Goal: Task Accomplishment & Management: Manage account settings

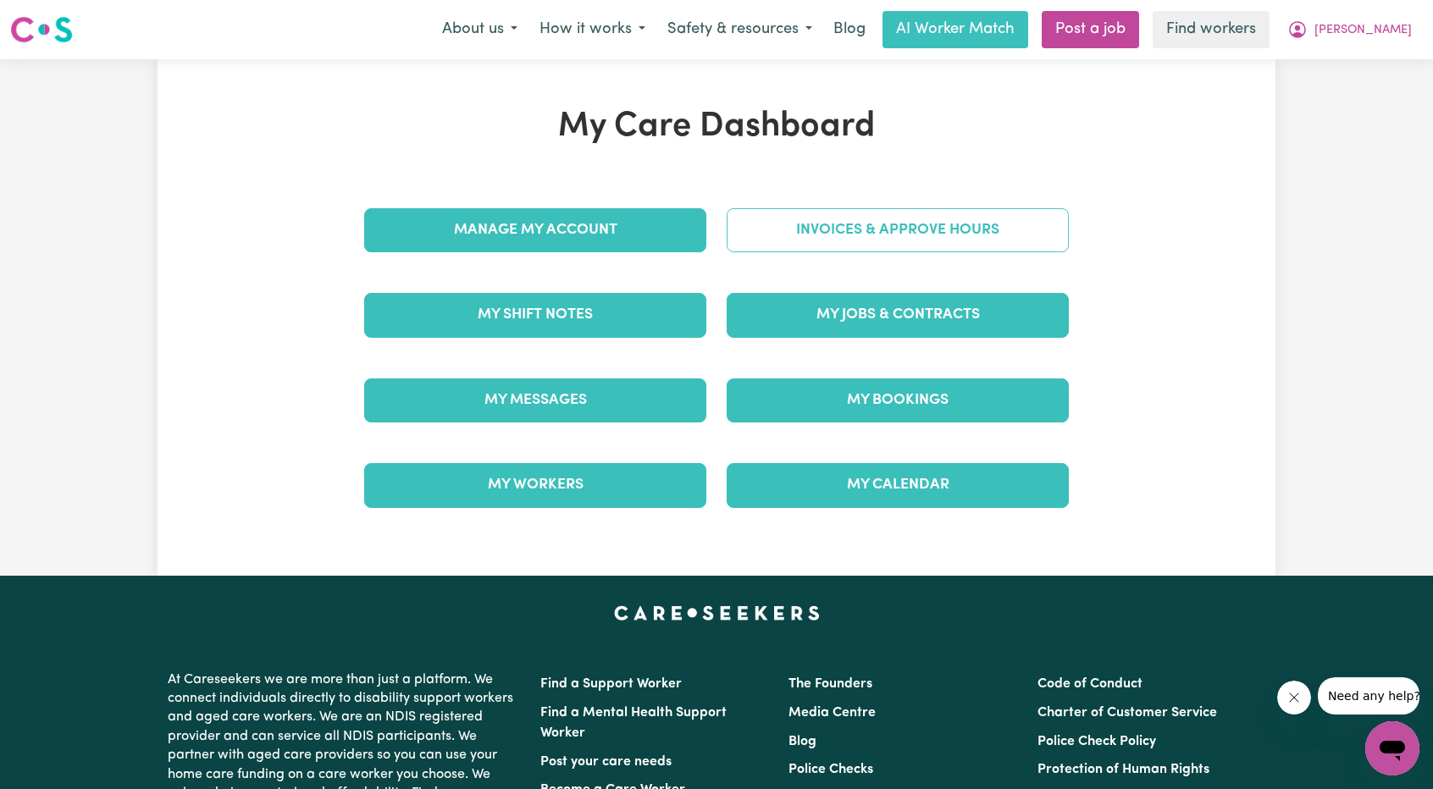
click at [868, 224] on link "Invoices & Approve Hours" at bounding box center [897, 230] width 342 height 44
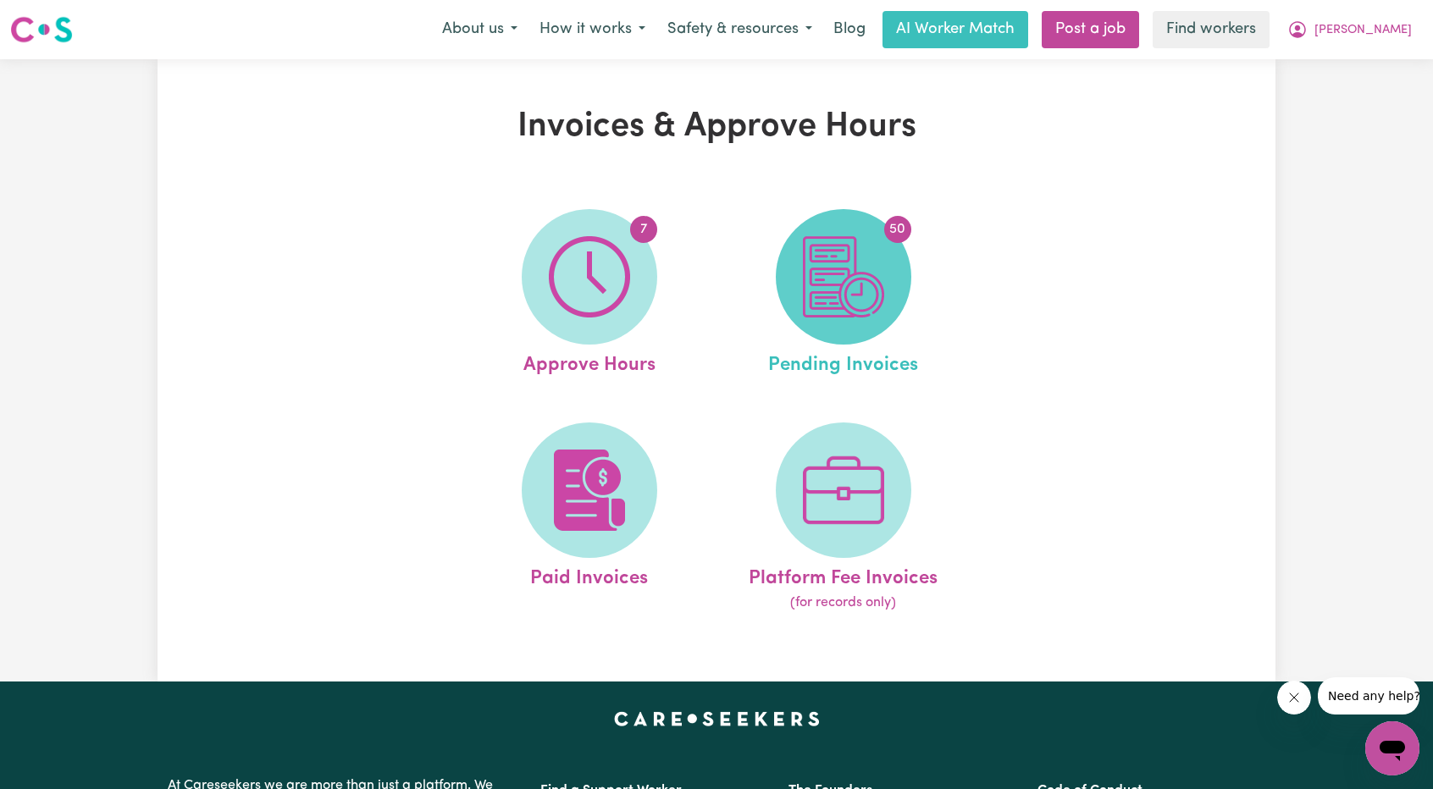
click at [859, 284] on img at bounding box center [843, 276] width 81 height 81
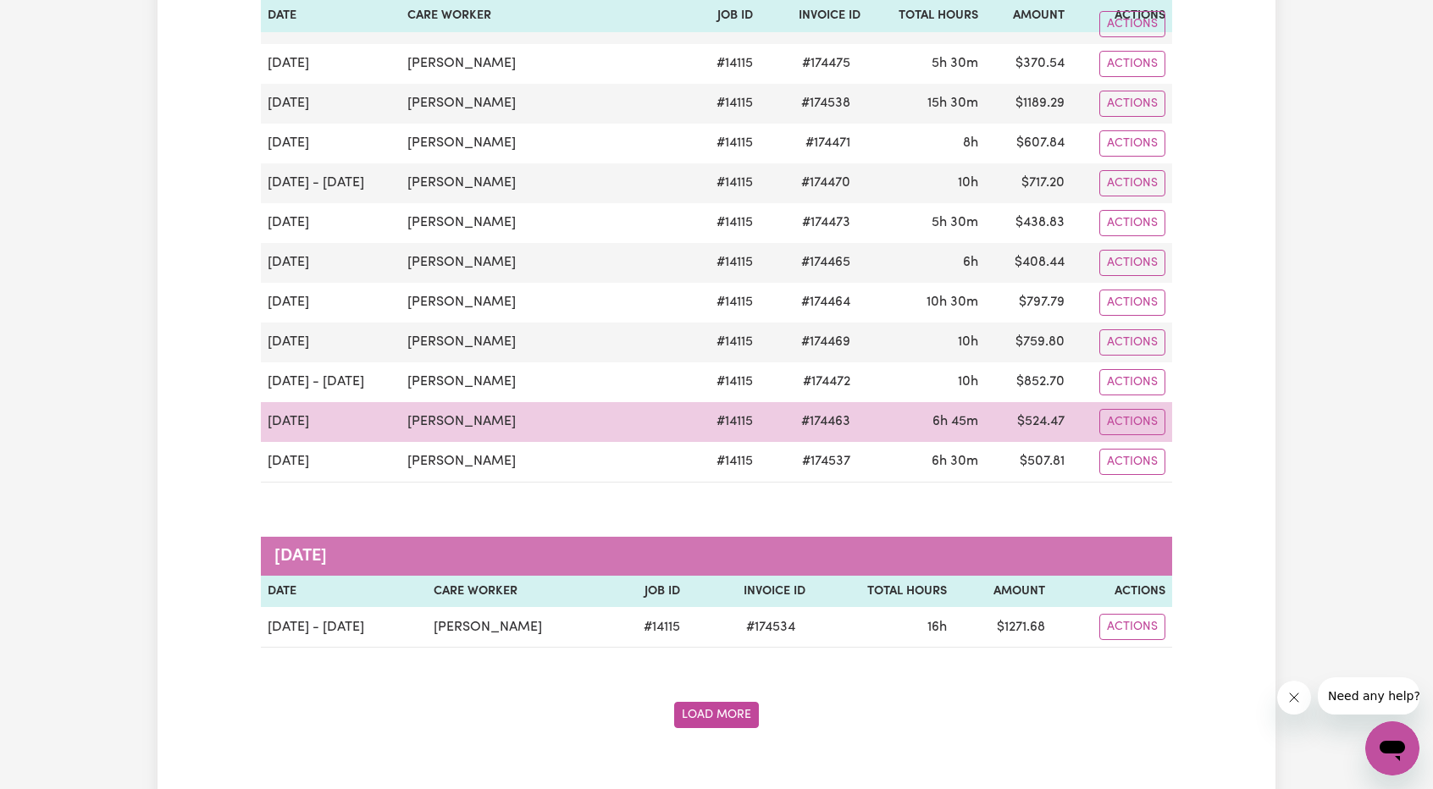
scroll to position [1863, 0]
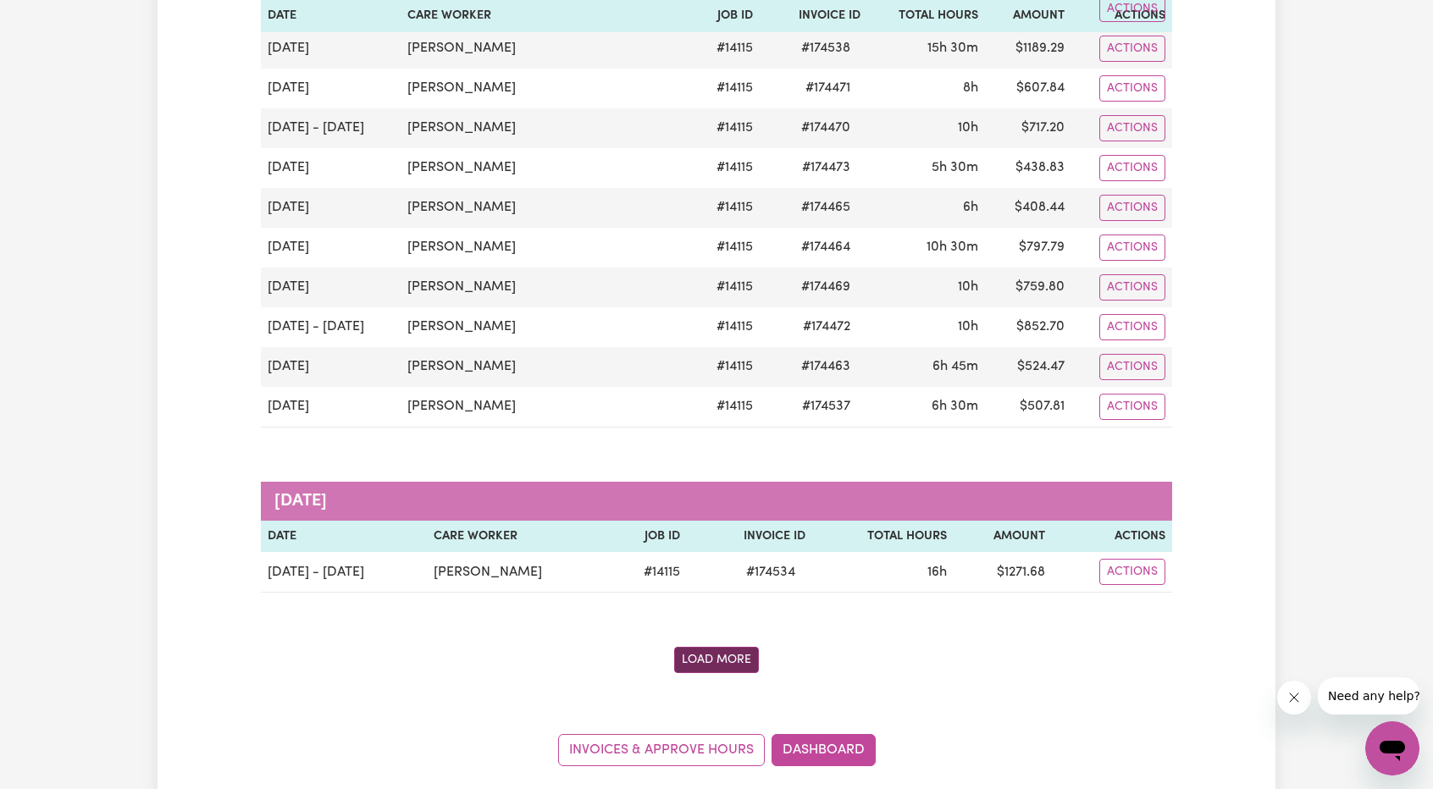
click at [701, 647] on button "Load More" at bounding box center [716, 660] width 85 height 26
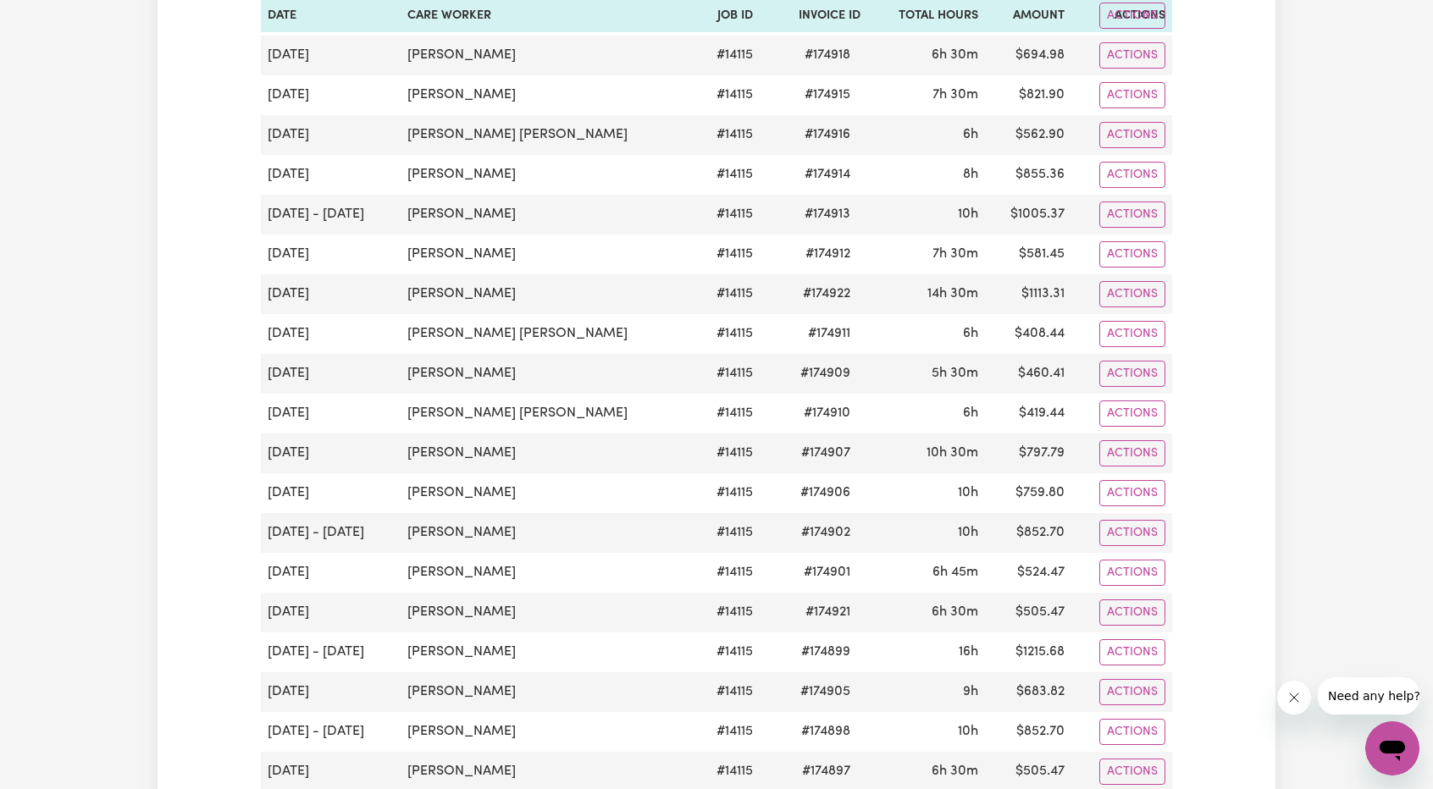
scroll to position [0, 0]
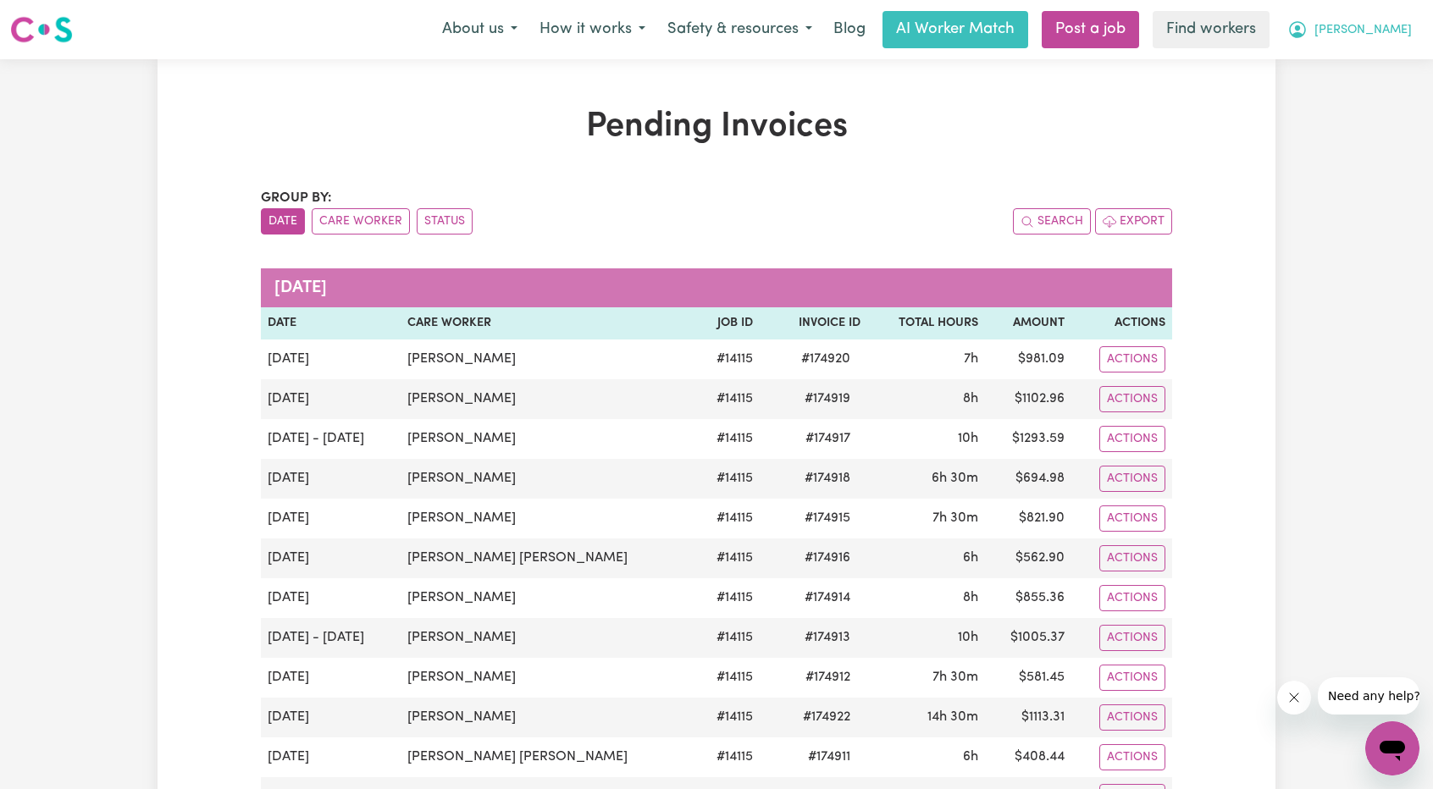
click at [1384, 31] on span "[PERSON_NAME]" at bounding box center [1362, 30] width 97 height 19
click at [1344, 89] on link "Logout" at bounding box center [1355, 97] width 134 height 32
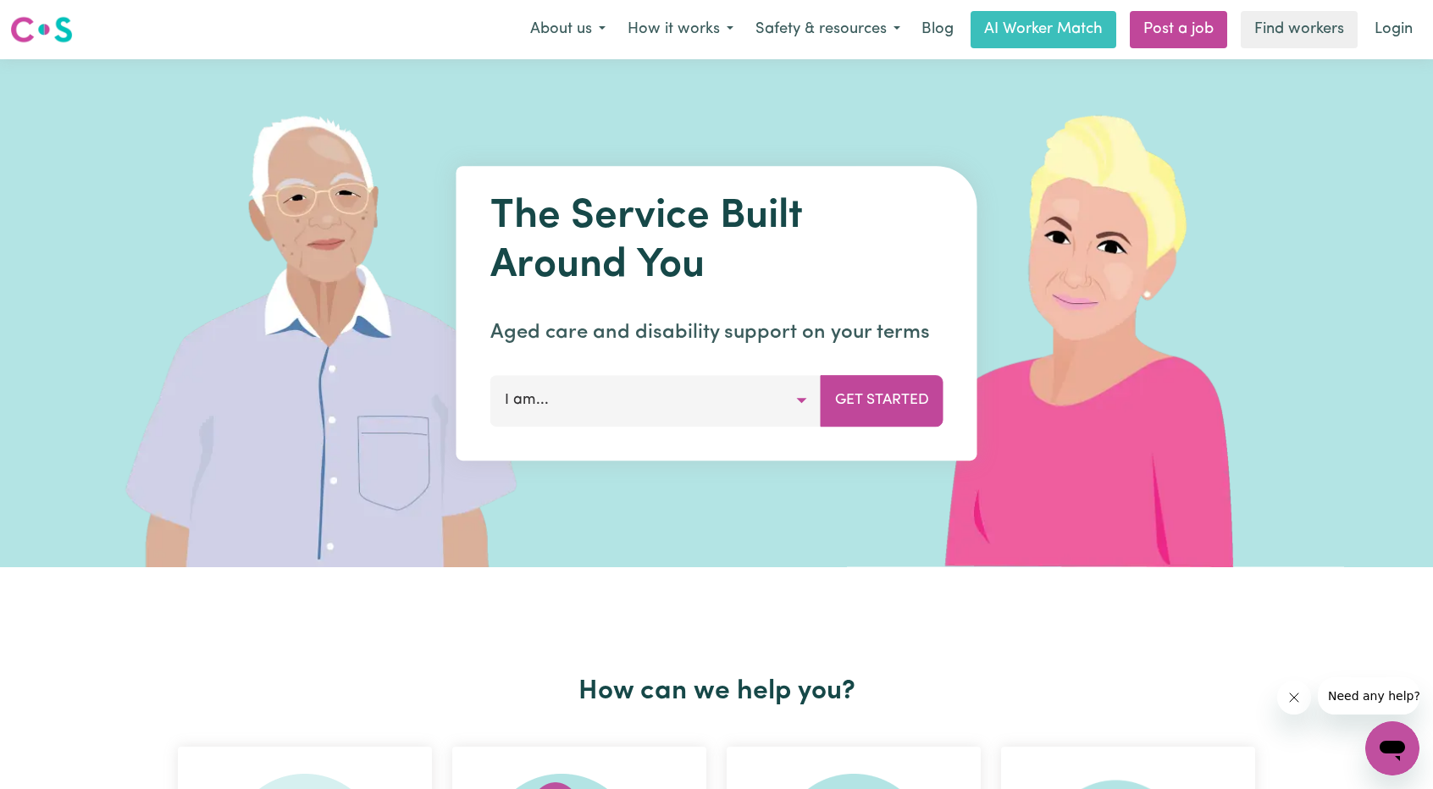
click at [1383, 40] on link "Login" at bounding box center [1393, 29] width 58 height 37
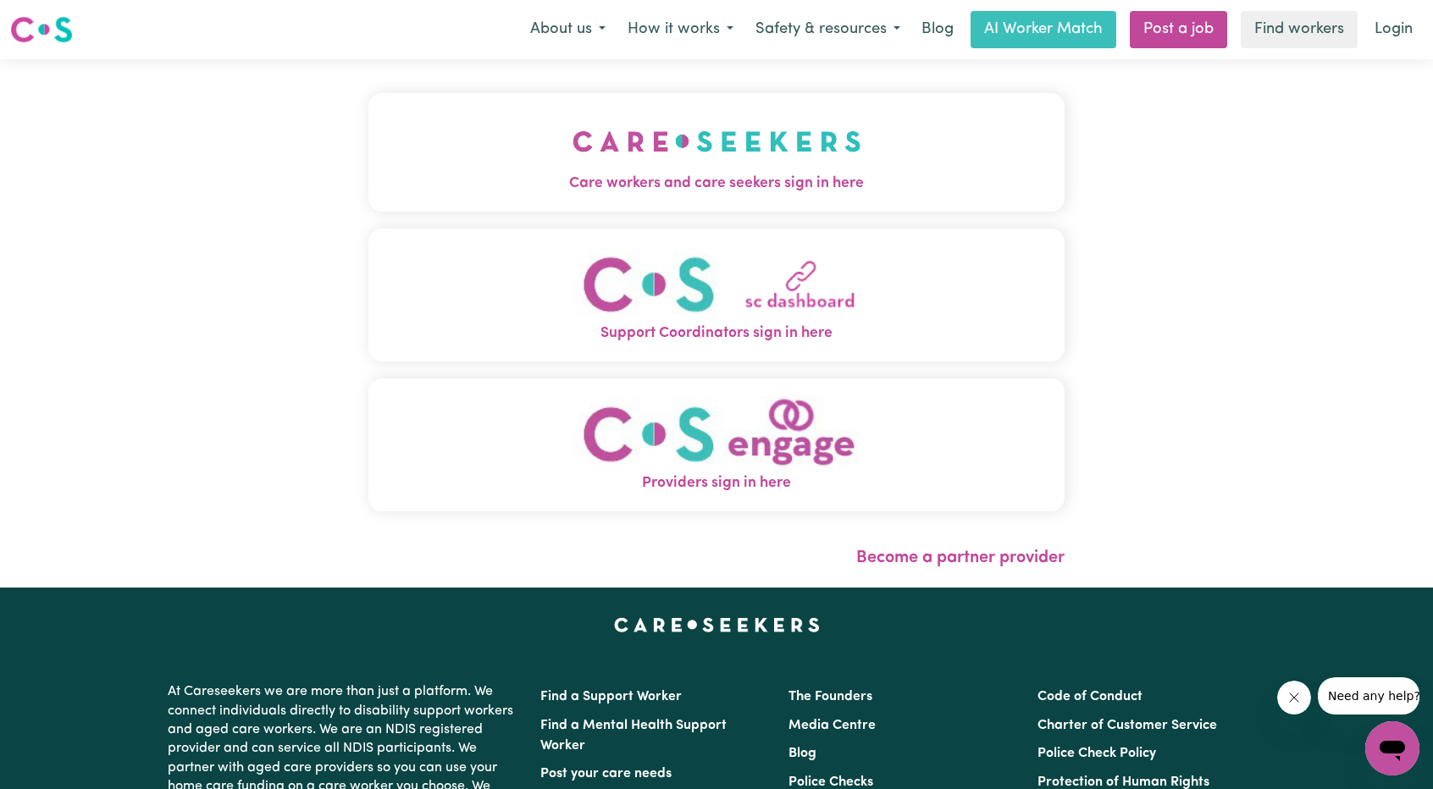
click at [688, 192] on span "Care workers and care seekers sign in here" at bounding box center [716, 184] width 696 height 22
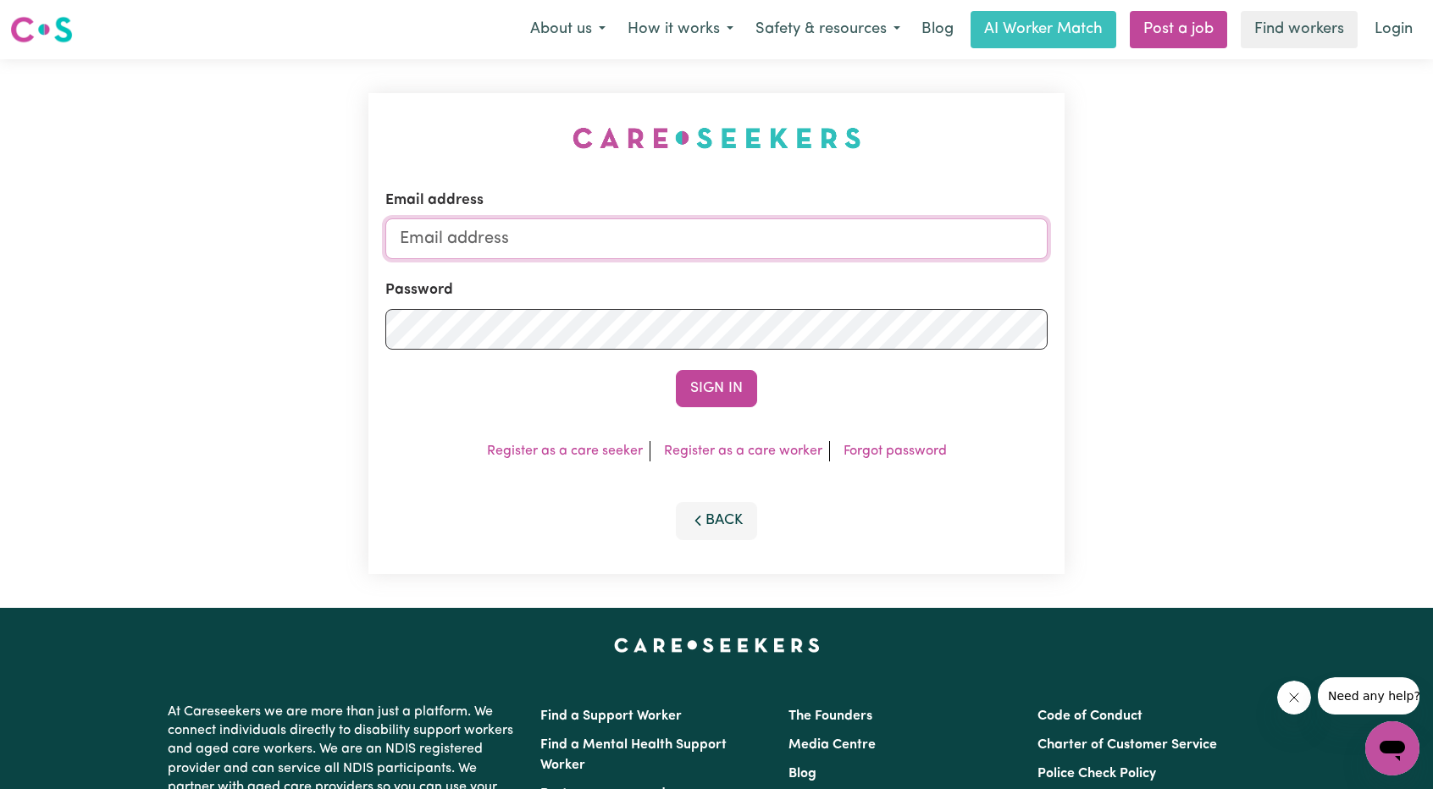
click at [703, 238] on input "Email address" at bounding box center [716, 238] width 662 height 41
drag, startPoint x: 486, startPoint y: 234, endPoint x: 810, endPoint y: 244, distance: 324.4
click at [810, 244] on input "superuser~ethan@careseekers.com.au" at bounding box center [716, 238] width 662 height 41
type input "superuser~weewongEACH@careseekers.com.au"
click at [710, 393] on button "Sign In" at bounding box center [716, 388] width 81 height 37
